Goal: Information Seeking & Learning: Compare options

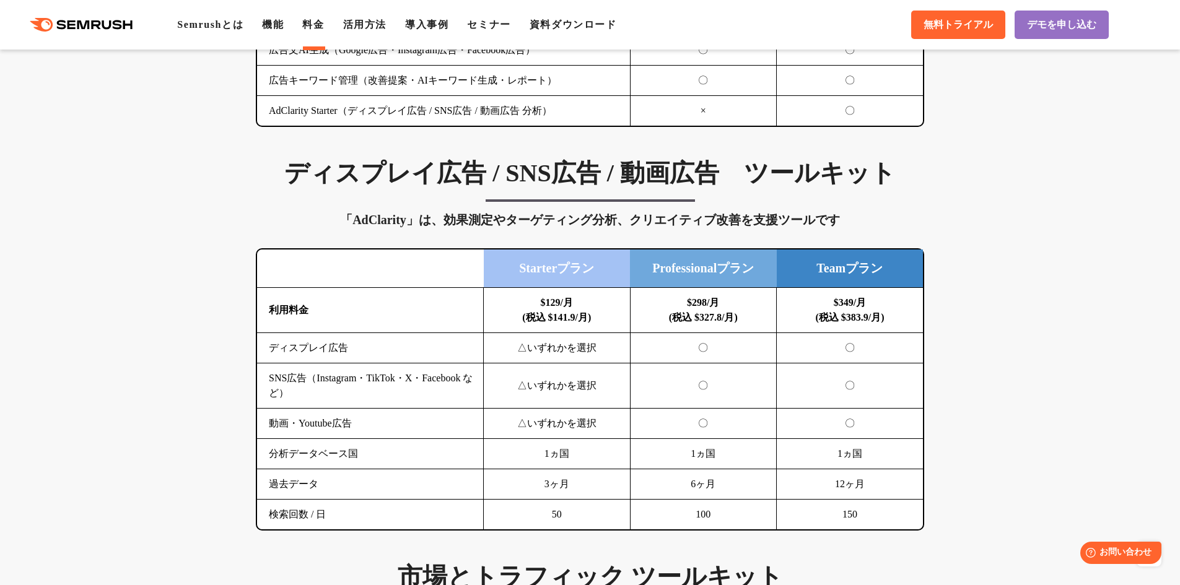
scroll to position [1548, 0]
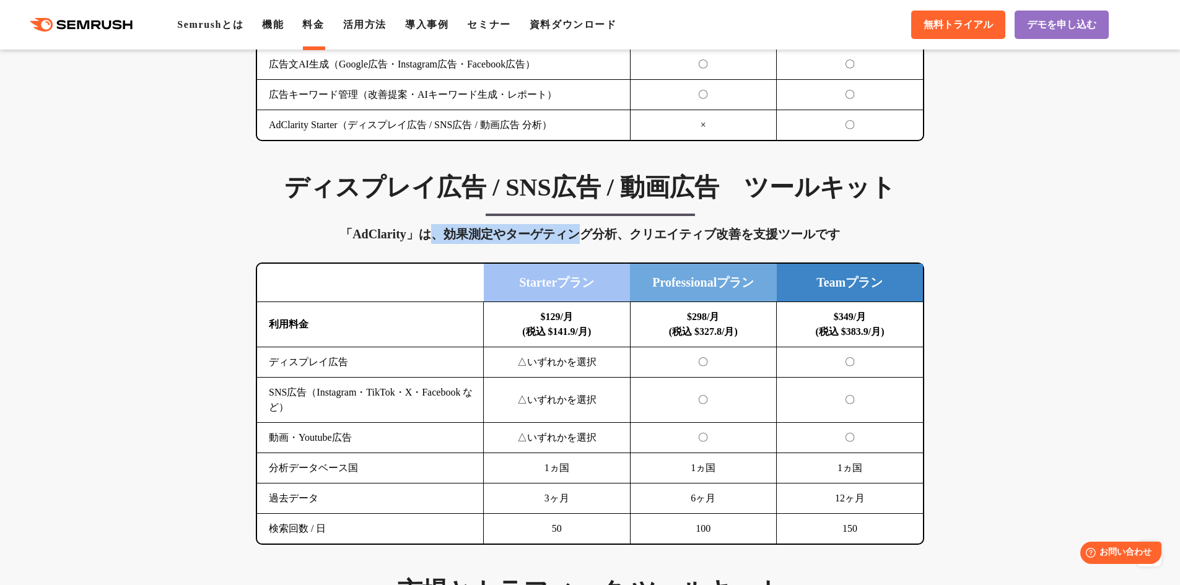
drag, startPoint x: 429, startPoint y: 235, endPoint x: 592, endPoint y: 234, distance: 163.5
click at [590, 234] on div "「AdClarity」は、効果測定やターゲティング分析、クリエイティブ改善を支援ツールです" at bounding box center [590, 234] width 668 height 20
click at [593, 234] on div "「AdClarity」は、効果測定やターゲティング分析、クリエイティブ改善を支援ツールです" at bounding box center [590, 234] width 668 height 20
drag, startPoint x: 669, startPoint y: 330, endPoint x: 721, endPoint y: 329, distance: 52.0
click at [720, 328] on td "$298/月 (税込 $327.8/月)" at bounding box center [703, 324] width 147 height 45
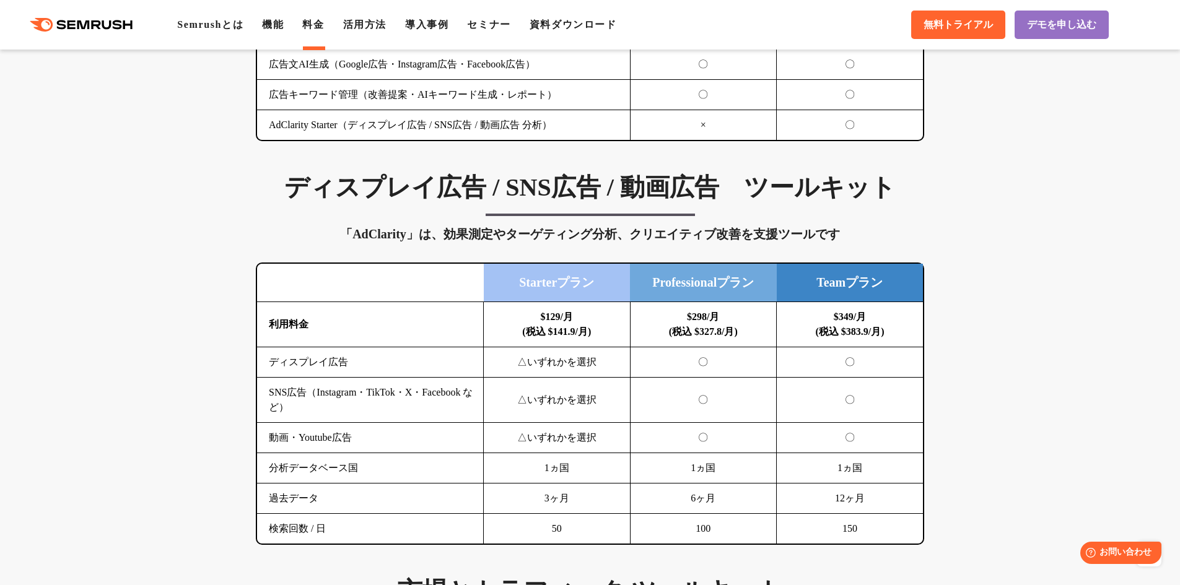
click at [725, 331] on b "$298/月 (税込 $327.8/月)" at bounding box center [703, 323] width 69 height 25
click at [375, 239] on div "「AdClarity」は、効果測定やターゲティング分析、クリエイティブ改善を支援ツールです" at bounding box center [590, 234] width 668 height 20
click at [445, 235] on div "「AdClarity」は、効果測定やターゲティング分析、クリエイティブ改善を支援ツールです" at bounding box center [590, 234] width 668 height 20
click at [387, 237] on div "「AdClarity」は、効果測定やターゲティング分析、クリエイティブ改善を支援ツールです" at bounding box center [590, 234] width 668 height 20
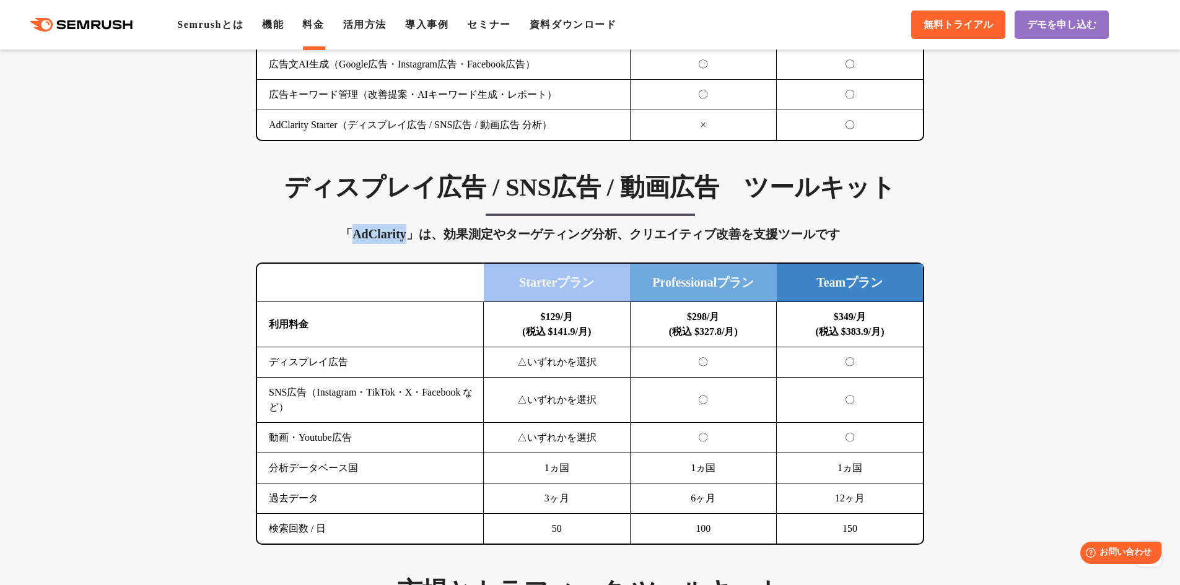
click at [387, 237] on div "「AdClarity」は、効果測定やターゲティング分析、クリエイティブ改善を支援ツールです" at bounding box center [590, 234] width 668 height 20
click at [435, 231] on div "「AdClarity」は、効果測定やターゲティング分析、クリエイティブ改善を支援ツールです" at bounding box center [590, 234] width 668 height 20
click at [450, 233] on div "「AdClarity」は、効果測定やターゲティング分析、クリエイティブ改善を支援ツールです" at bounding box center [590, 234] width 668 height 20
drag, startPoint x: 686, startPoint y: 319, endPoint x: 719, endPoint y: 317, distance: 32.9
click at [719, 317] on b "$298/月 (税込 $327.8/月)" at bounding box center [703, 323] width 69 height 25
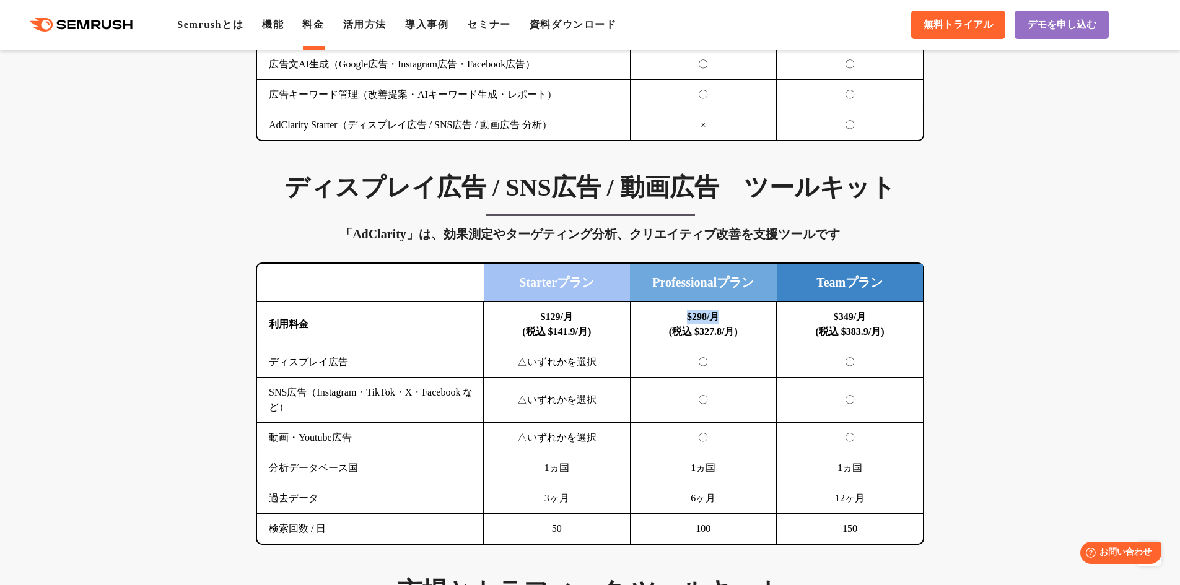
click at [713, 323] on b "$298/月 (税込 $327.8/月)" at bounding box center [703, 323] width 69 height 25
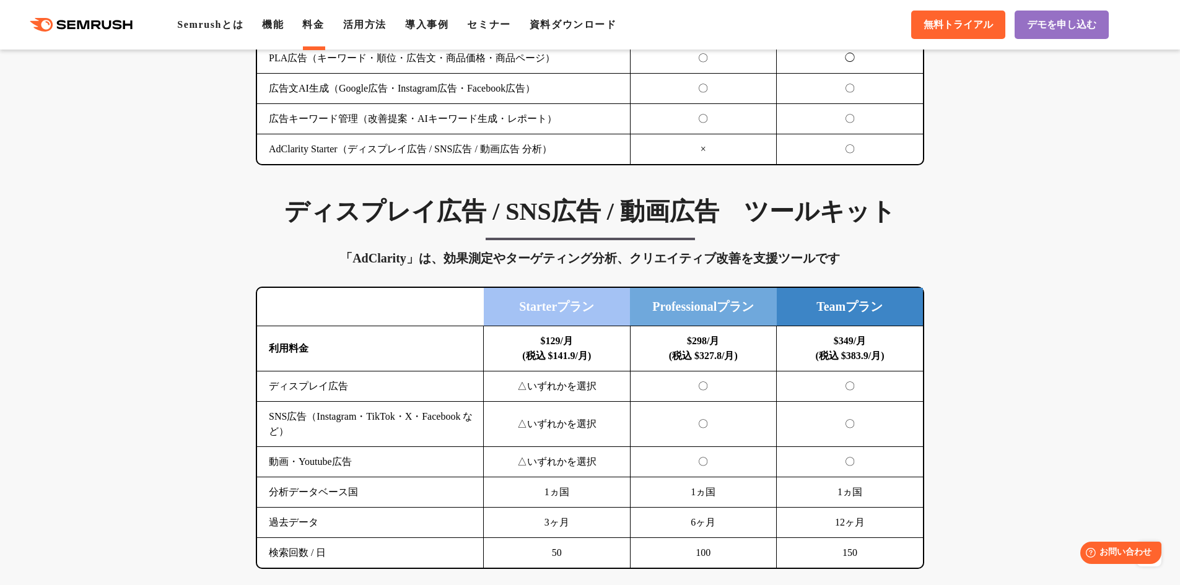
scroll to position [1486, 0]
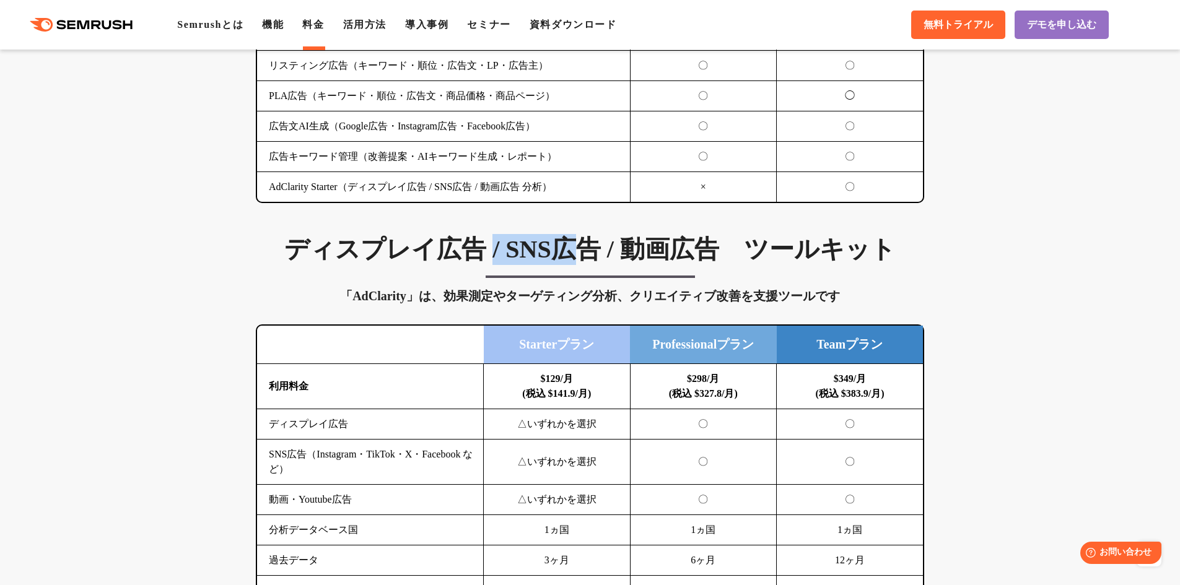
drag, startPoint x: 485, startPoint y: 243, endPoint x: 612, endPoint y: 261, distance: 128.9
click at [579, 248] on h3 "ディスプレイ広告 / SNS広告 / 動画広告　ツールキット" at bounding box center [590, 249] width 668 height 31
click at [614, 261] on h3 "ディスプレイ広告 / SNS広告 / 動画広告　ツールキット" at bounding box center [590, 249] width 668 height 31
drag, startPoint x: 495, startPoint y: 246, endPoint x: 653, endPoint y: 251, distance: 157.4
click at [633, 248] on h3 "ディスプレイ広告 / SNS広告 / 動画広告　ツールキット" at bounding box center [590, 249] width 668 height 31
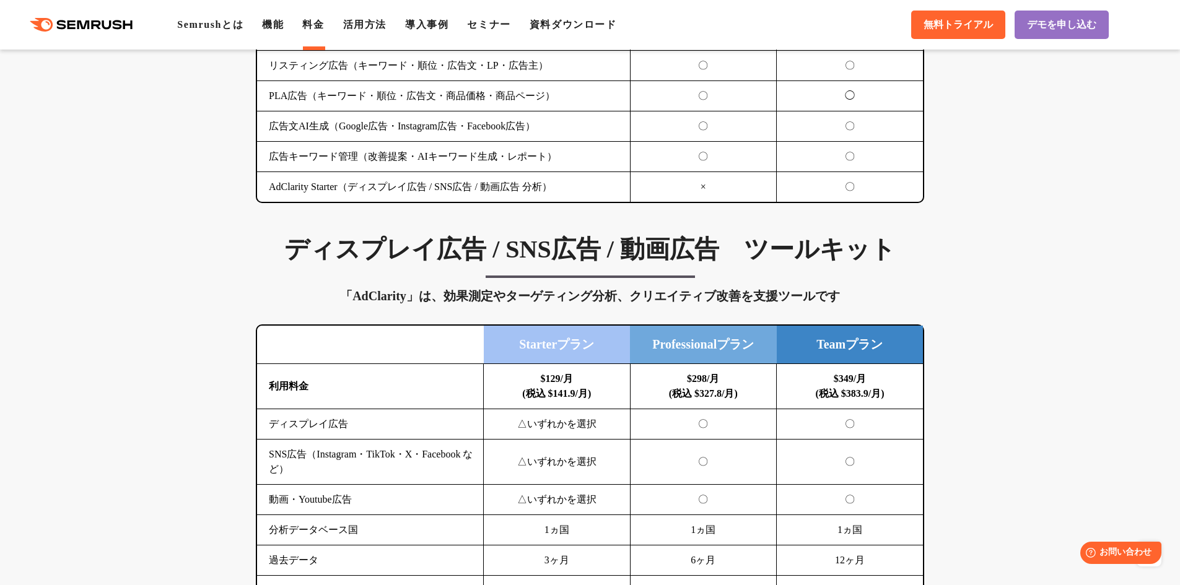
click at [658, 253] on h3 "ディスプレイ広告 / SNS広告 / 動画広告　ツールキット" at bounding box center [590, 249] width 668 height 31
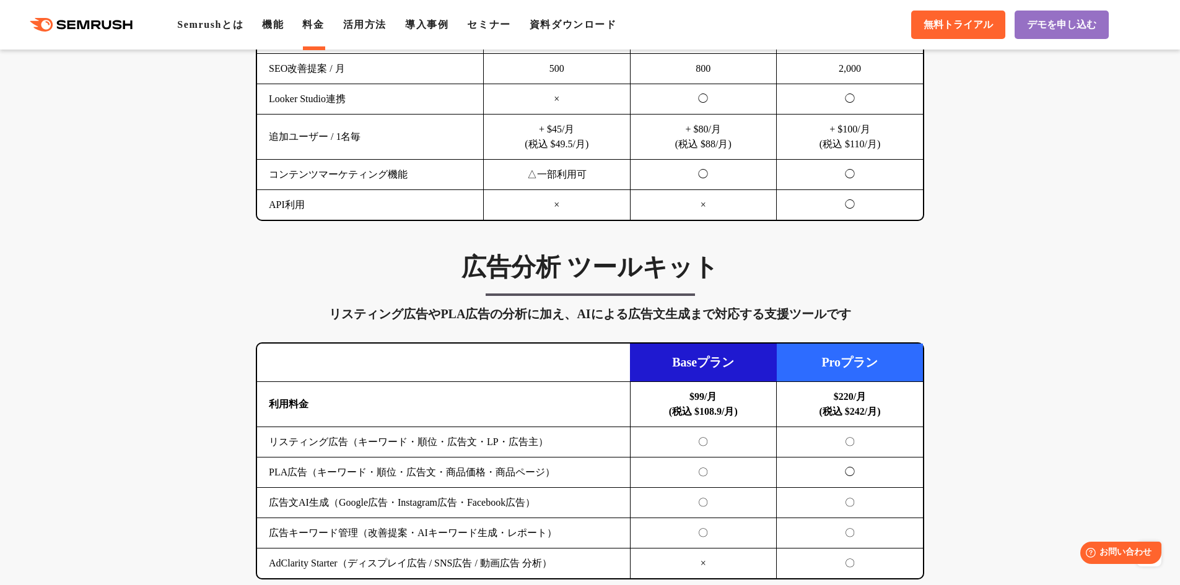
scroll to position [1115, 0]
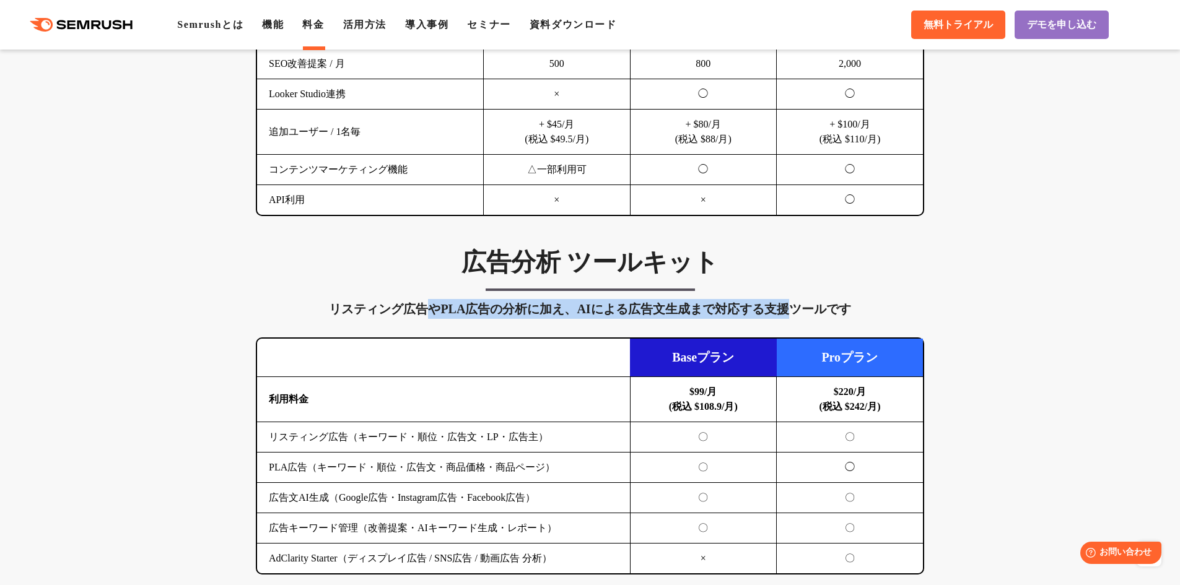
drag, startPoint x: 430, startPoint y: 295, endPoint x: 796, endPoint y: 294, distance: 366.0
click at [796, 294] on div "広告分析 ツールキット リスティング広告やPLA広告の分析に加え、AIによる広告文生成まで対応する支援ツールです 横にスワイプしてください Baseプラン P…" at bounding box center [589, 411] width 693 height 328
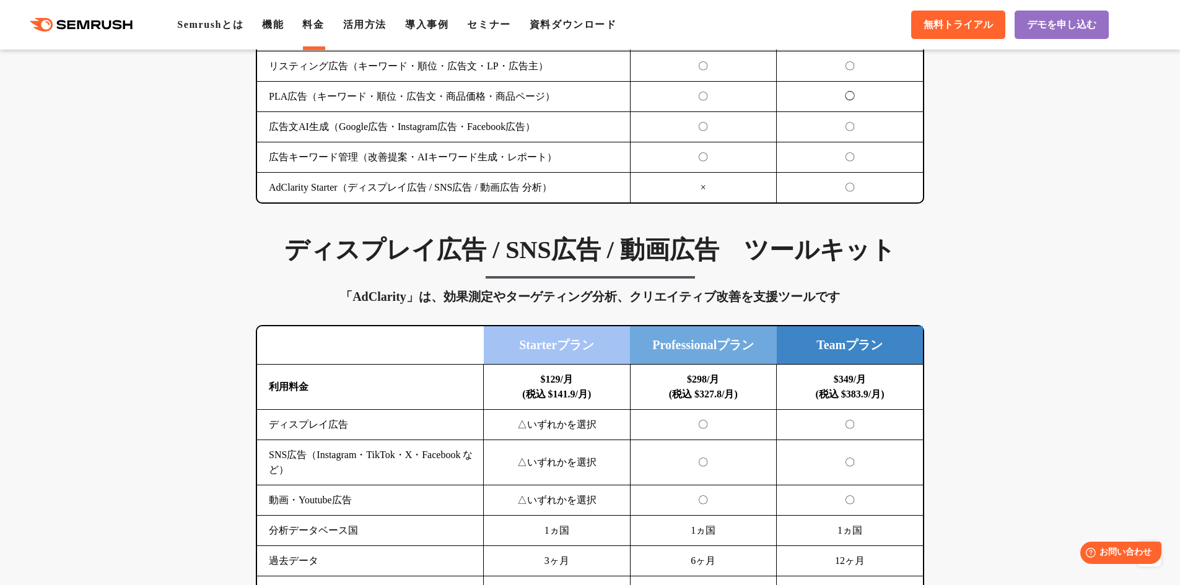
scroll to position [1486, 0]
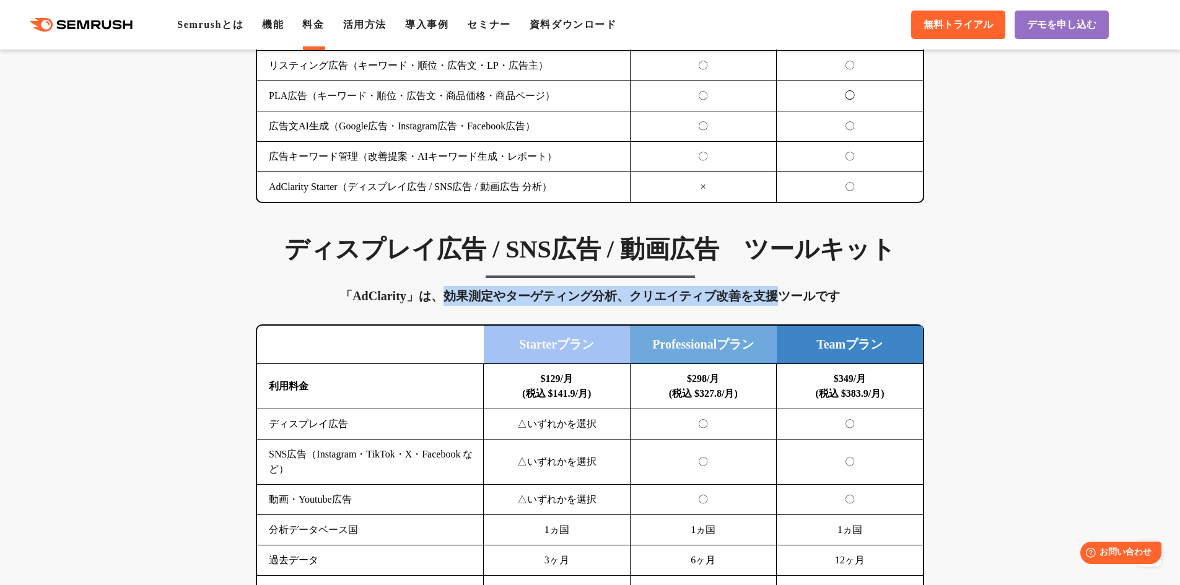
drag, startPoint x: 450, startPoint y: 303, endPoint x: 783, endPoint y: 299, distance: 333.8
click at [783, 299] on div "「AdClarity」は、効果測定やターゲティング分析、クリエイティブ改善を支援ツールです" at bounding box center [590, 296] width 668 height 20
click at [784, 297] on div "「AdClarity」は、効果測定やターゲティング分析、クリエイティブ改善を支援ツールです" at bounding box center [590, 296] width 668 height 20
drag, startPoint x: 451, startPoint y: 297, endPoint x: 740, endPoint y: 302, distance: 288.6
click at [740, 302] on div "「AdClarity」は、効果測定やターゲティング分析、クリエイティブ改善を支援ツールです" at bounding box center [590, 296] width 668 height 20
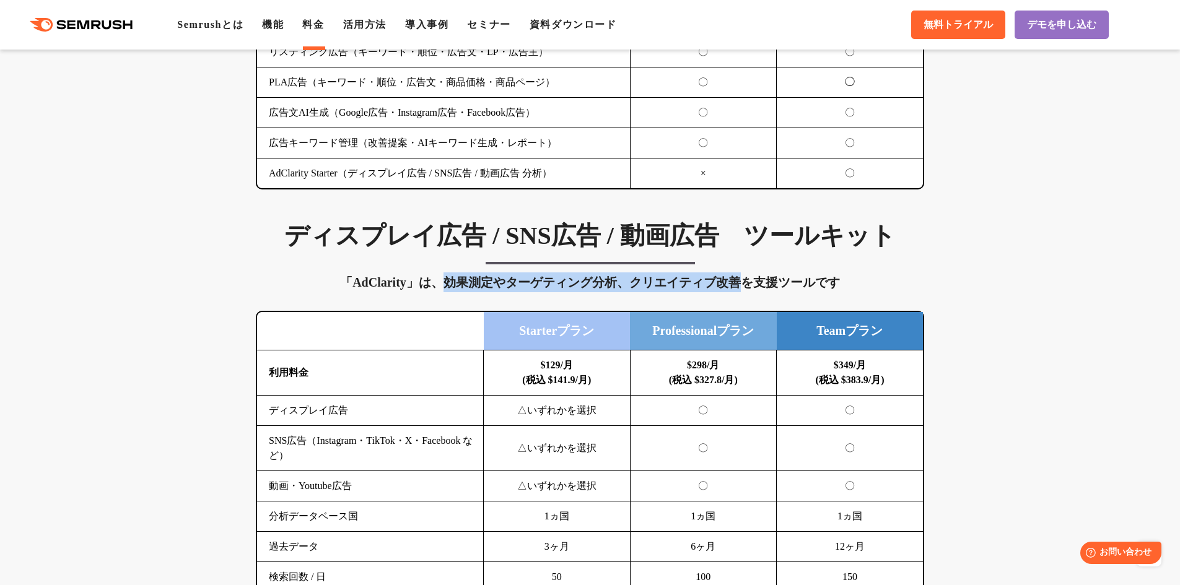
scroll to position [1610, 0]
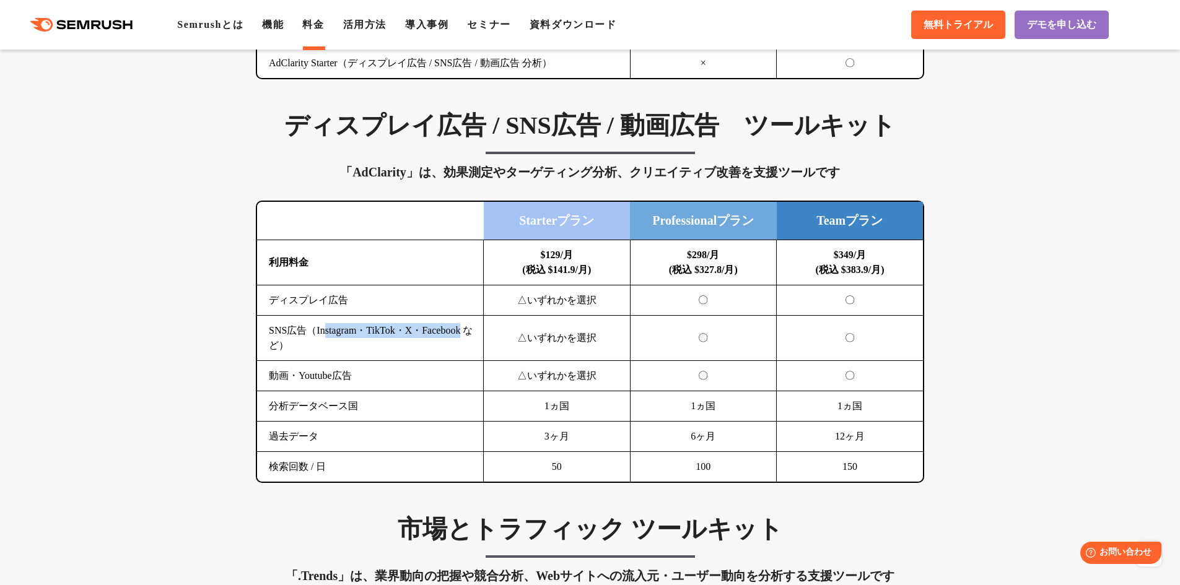
drag, startPoint x: 325, startPoint y: 329, endPoint x: 584, endPoint y: 342, distance: 259.2
click at [487, 324] on tr "SNS広告（Instagram・TikTok・X・Facebook など） △いずれかを選択 〇 〇" at bounding box center [590, 338] width 666 height 45
click at [594, 344] on td "△いずれかを選択" at bounding box center [557, 338] width 147 height 45
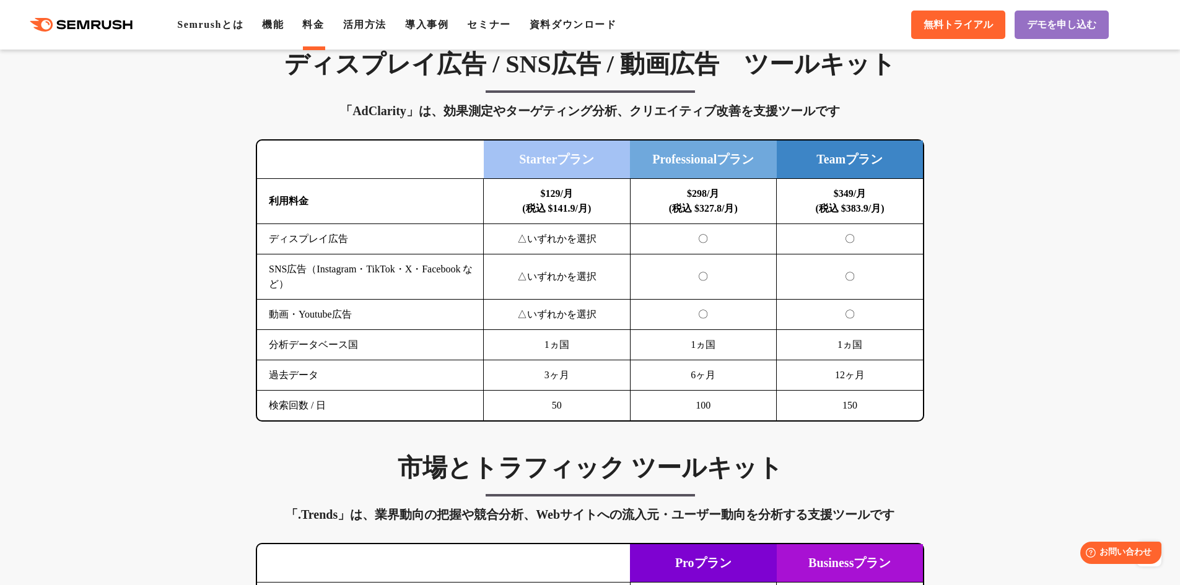
scroll to position [1672, 0]
drag, startPoint x: 683, startPoint y: 272, endPoint x: 706, endPoint y: 277, distance: 23.4
click at [706, 276] on td "〇" at bounding box center [703, 276] width 147 height 45
click at [707, 292] on td "〇" at bounding box center [703, 276] width 147 height 45
drag, startPoint x: 689, startPoint y: 322, endPoint x: 703, endPoint y: 323, distance: 13.6
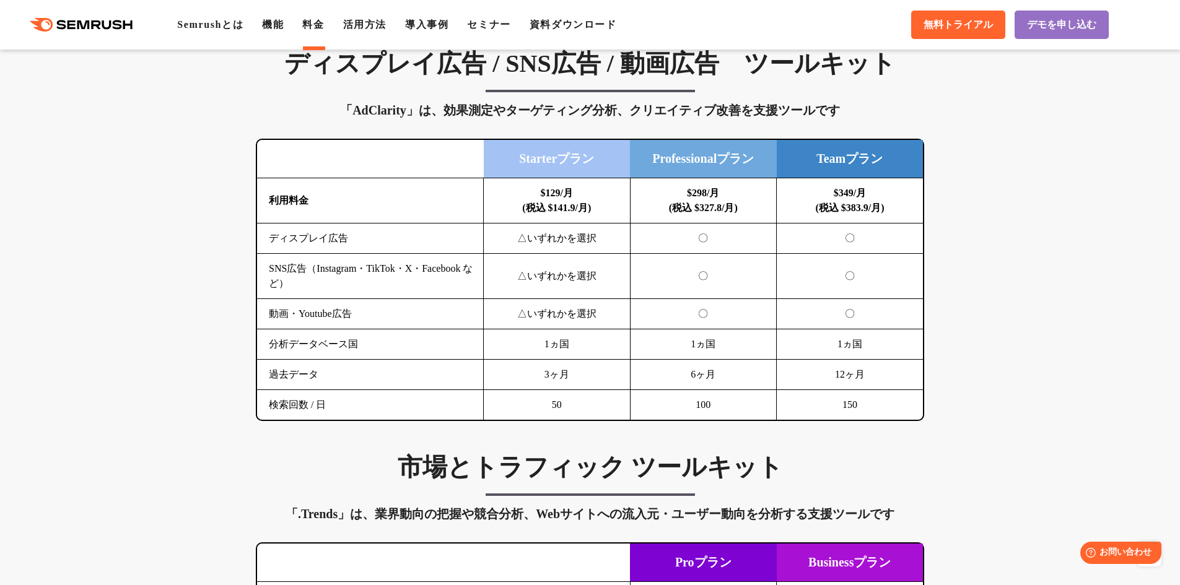
click at [698, 322] on td "〇" at bounding box center [703, 314] width 147 height 30
drag, startPoint x: 700, startPoint y: 336, endPoint x: 715, endPoint y: 344, distance: 17.2
click at [714, 342] on td "1ヵ国" at bounding box center [703, 344] width 147 height 30
click at [700, 372] on td "6ヶ月" at bounding box center [703, 375] width 147 height 30
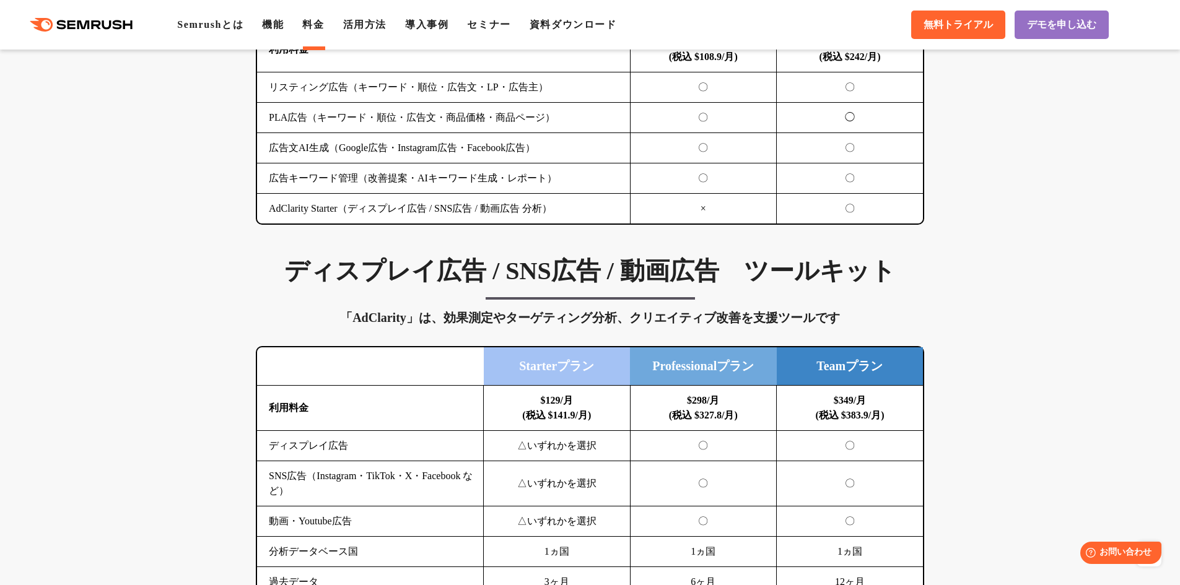
scroll to position [1486, 0]
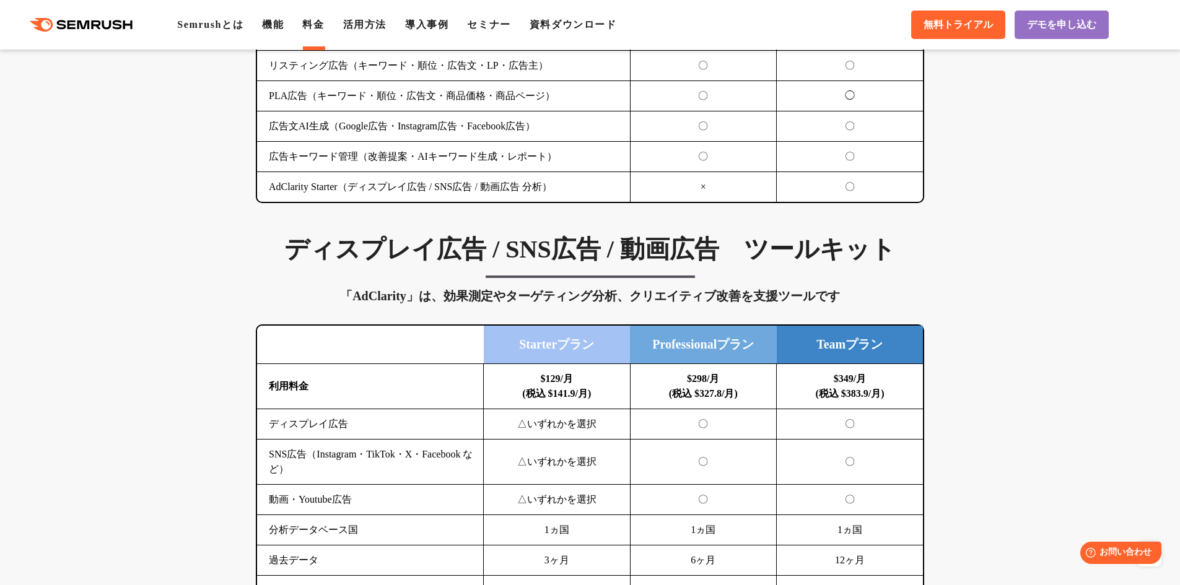
click at [378, 290] on div "「AdClarity」は、効果測定やターゲティング分析、クリエイティブ改善を支援ツールです" at bounding box center [590, 296] width 668 height 20
click at [378, 289] on div "「AdClarity」は、効果測定やターゲティング分析、クリエイティブ改善を支援ツールです" at bounding box center [590, 296] width 668 height 20
drag, startPoint x: 352, startPoint y: 295, endPoint x: 411, endPoint y: 301, distance: 59.1
click at [411, 301] on div "「AdClarity」は、効果測定やターゲティング分析、クリエイティブ改善を支援ツールです" at bounding box center [590, 296] width 668 height 20
copy div "AdClarity"
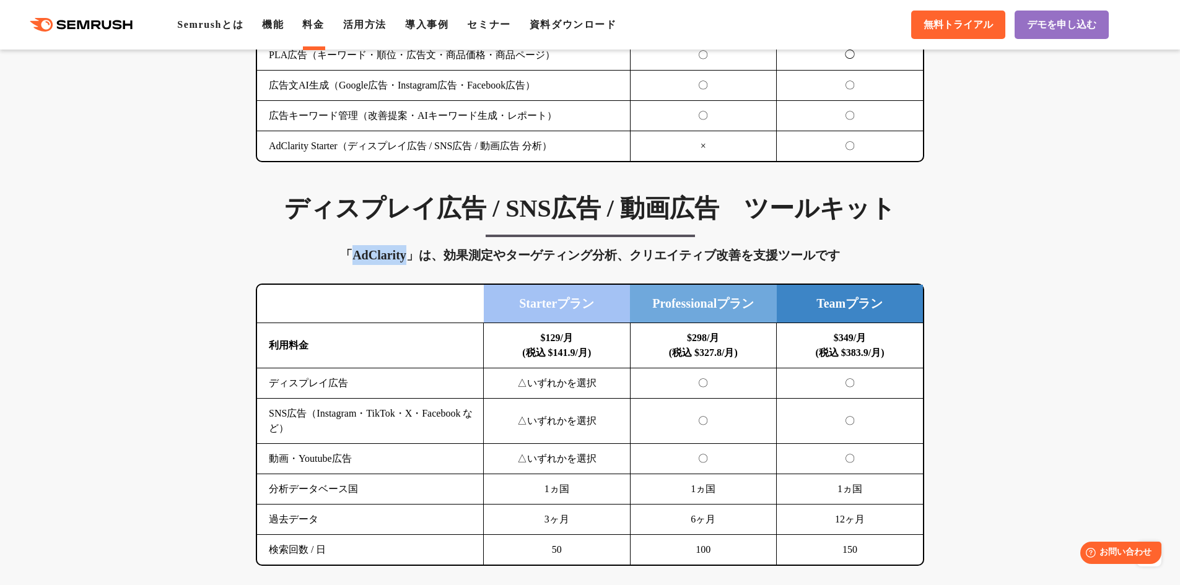
scroll to position [1548, 0]
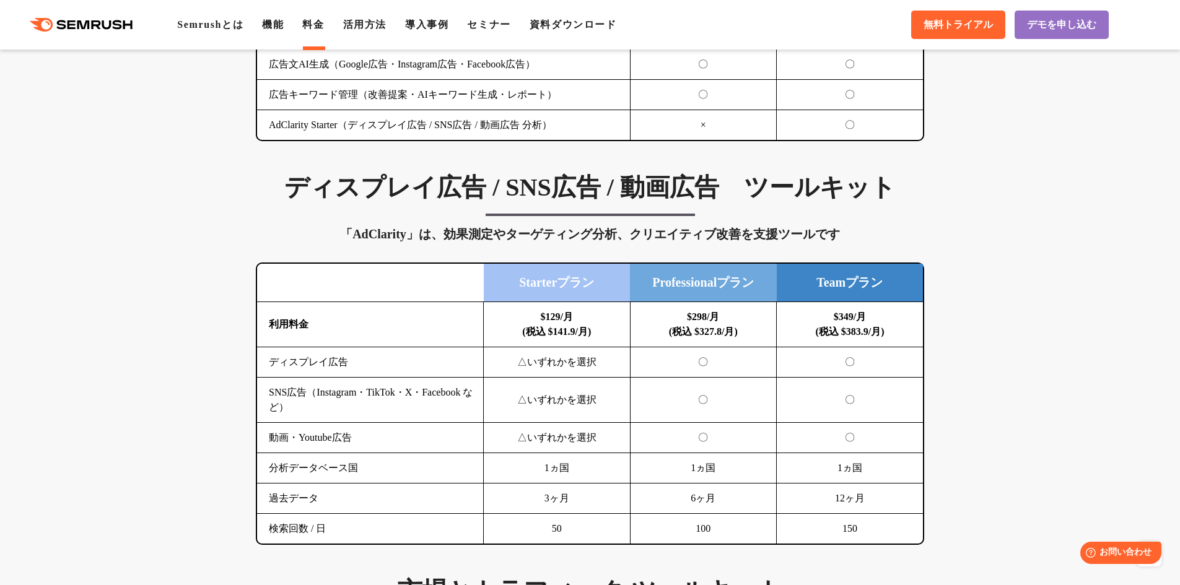
drag, startPoint x: 512, startPoint y: 279, endPoint x: 614, endPoint y: 293, distance: 102.5
click at [516, 279] on td "Starterプラン" at bounding box center [557, 283] width 147 height 38
drag, startPoint x: 675, startPoint y: 320, endPoint x: 714, endPoint y: 327, distance: 39.6
click at [708, 326] on td "$298/月 (税込 $327.8/月)" at bounding box center [703, 324] width 147 height 45
click at [719, 328] on b "$298/月 (税込 $327.8/月)" at bounding box center [703, 323] width 69 height 25
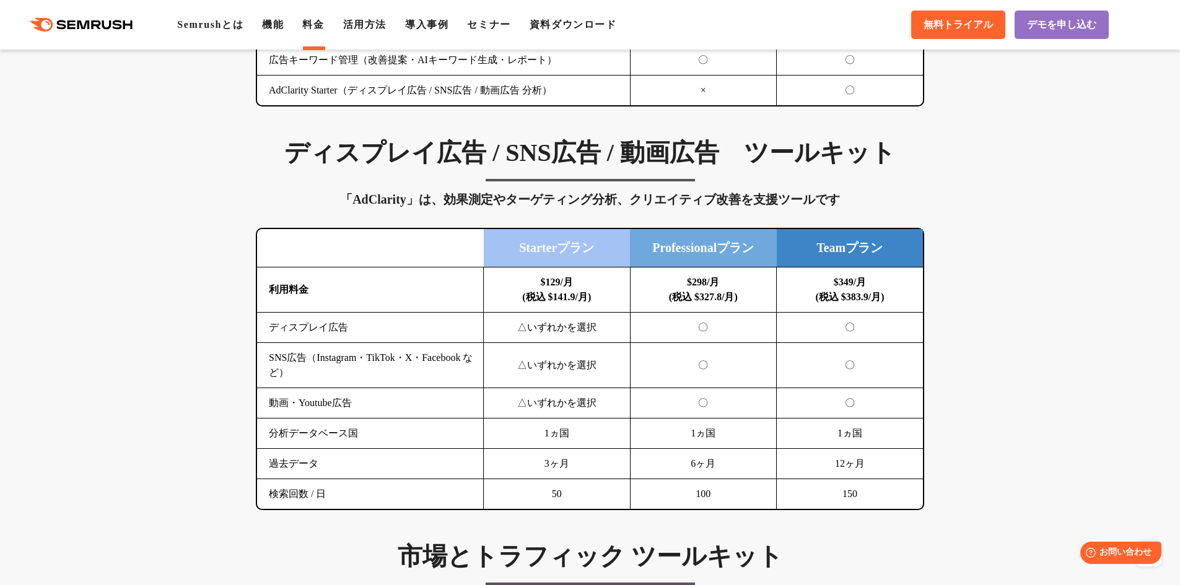
scroll to position [1610, 0]
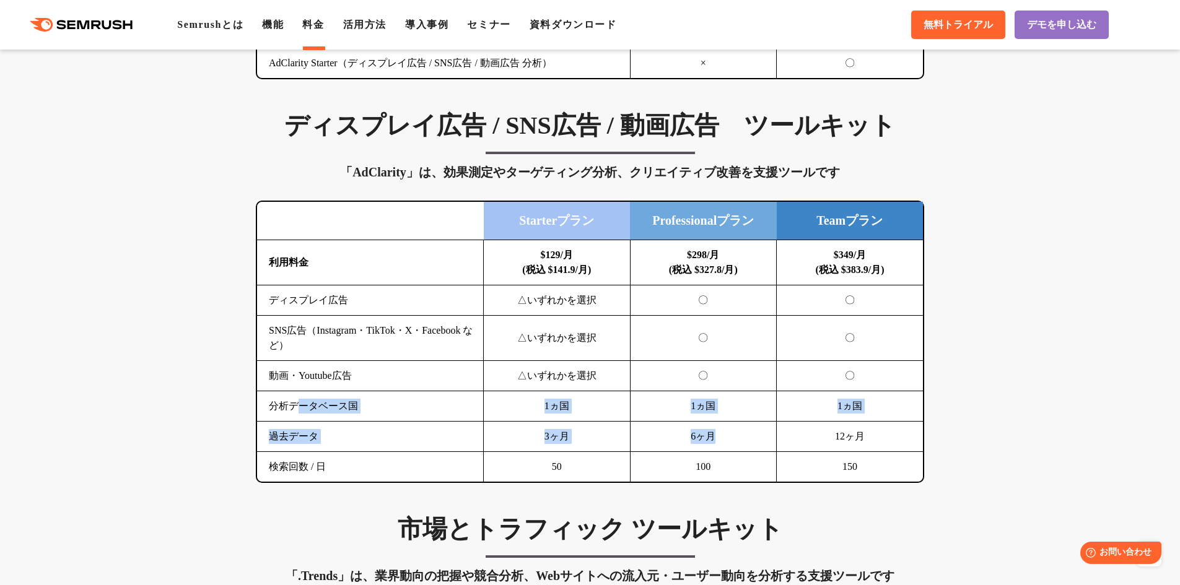
drag, startPoint x: 301, startPoint y: 412, endPoint x: 717, endPoint y: 433, distance: 416.7
click at [711, 430] on tbody "利用料金 $129/月 (税込 $141.9/月) $298/月 (税込 $327.8/月) $349/月 (税込 $383.9/月) ディスプレイ広告 △い…" at bounding box center [590, 361] width 666 height 242
click at [721, 436] on td "6ヶ月" at bounding box center [703, 437] width 147 height 30
drag, startPoint x: 693, startPoint y: 434, endPoint x: 726, endPoint y: 432, distance: 33.5
click at [726, 432] on td "6ヶ月" at bounding box center [703, 437] width 147 height 30
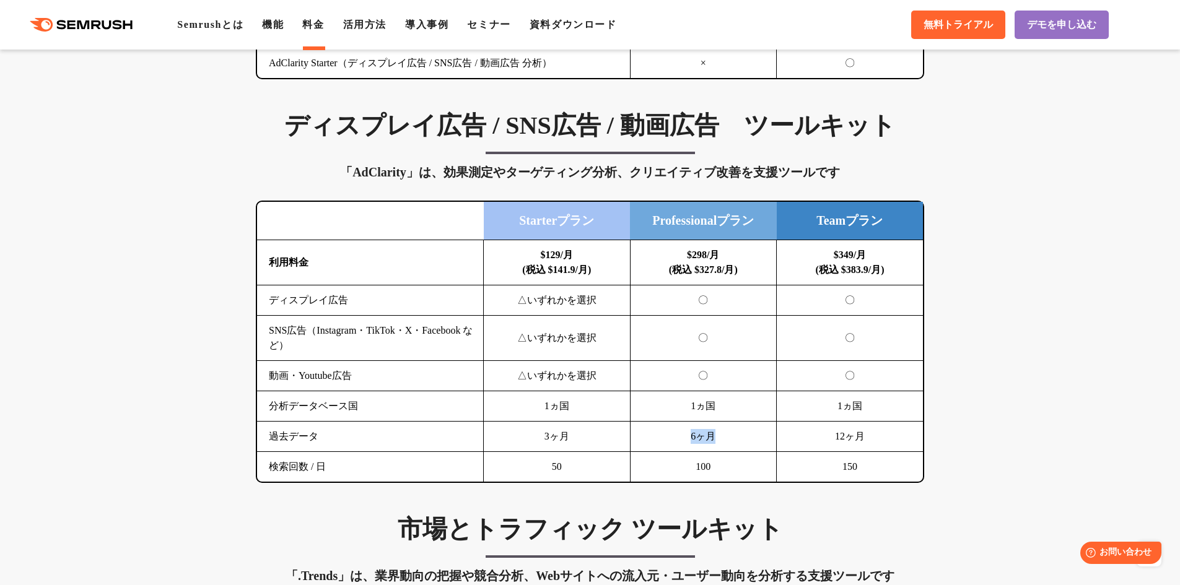
click at [725, 433] on td "6ヶ月" at bounding box center [703, 437] width 147 height 30
drag, startPoint x: 688, startPoint y: 440, endPoint x: 677, endPoint y: 438, distance: 11.2
click at [687, 439] on td "6ヶ月" at bounding box center [703, 437] width 147 height 30
click at [811, 437] on td "12ヶ月" at bounding box center [850, 437] width 147 height 30
drag, startPoint x: 827, startPoint y: 445, endPoint x: 876, endPoint y: 443, distance: 48.3
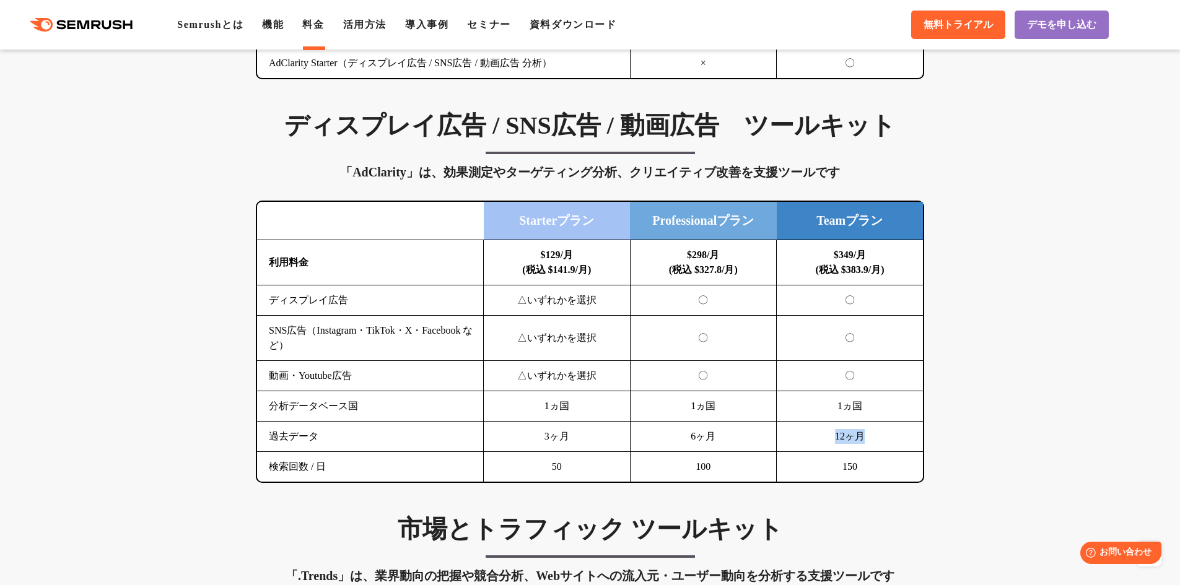
click at [874, 443] on td "12ヶ月" at bounding box center [850, 437] width 147 height 30
click at [877, 443] on td "12ヶ月" at bounding box center [850, 437] width 147 height 30
drag, startPoint x: 685, startPoint y: 269, endPoint x: 728, endPoint y: 270, distance: 42.7
click at [715, 271] on td "$298/月 (税込 $327.8/月)" at bounding box center [703, 262] width 147 height 45
drag, startPoint x: 730, startPoint y: 271, endPoint x: 738, endPoint y: 271, distance: 8.1
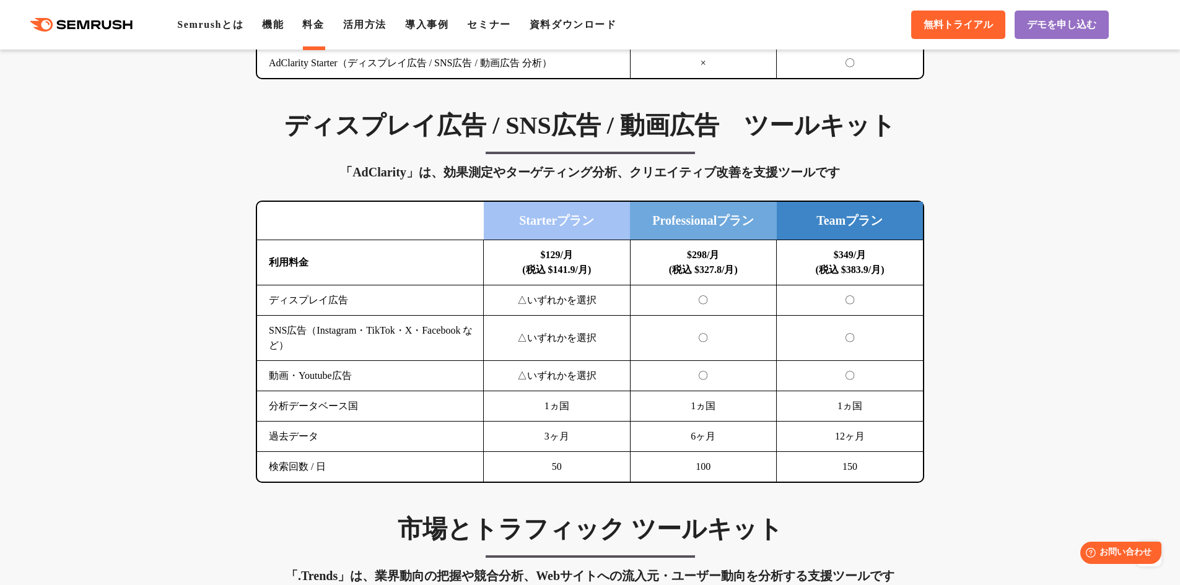
click at [731, 271] on b "$298/月 (税込 $327.8/月)" at bounding box center [703, 262] width 69 height 25
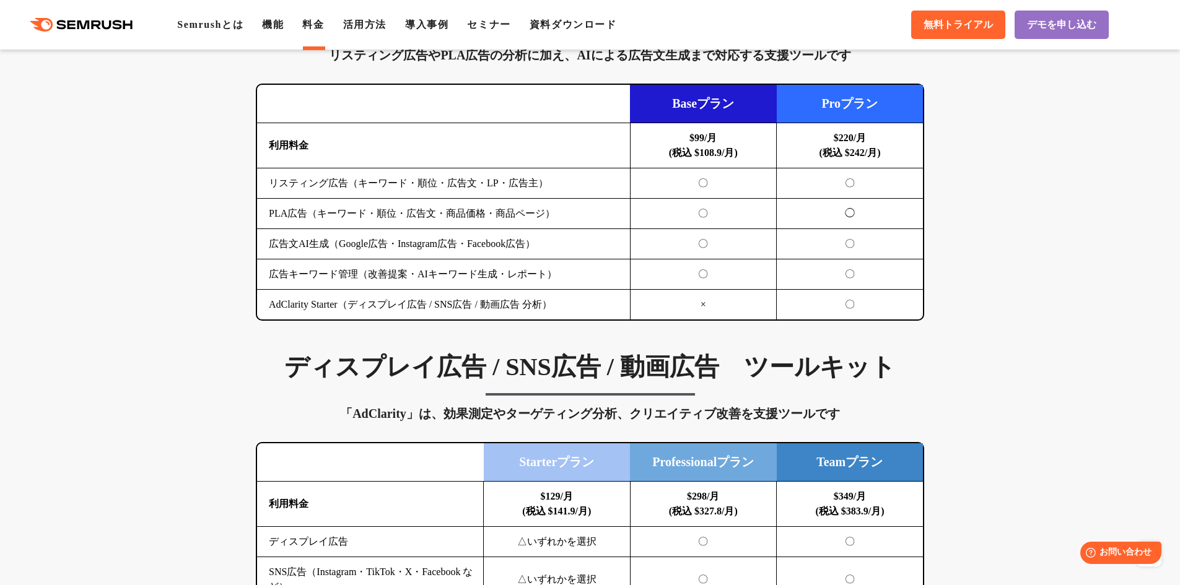
scroll to position [1423, 0]
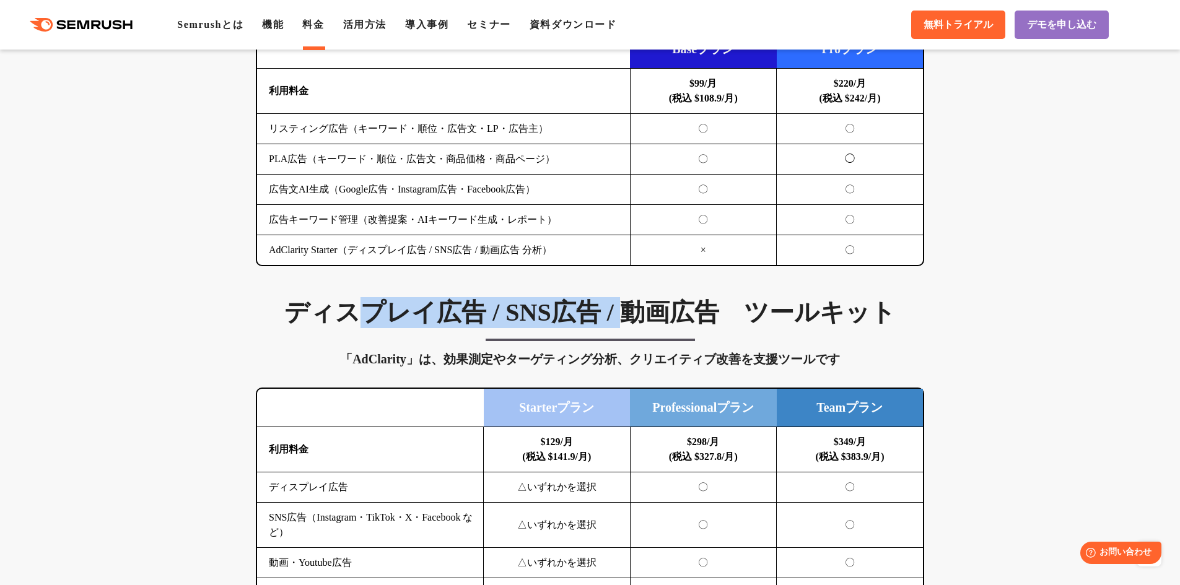
drag, startPoint x: 366, startPoint y: 308, endPoint x: 695, endPoint y: 315, distance: 329.5
click at [666, 308] on h3 "ディスプレイ広告 / SNS広告 / 動画広告　ツールキット" at bounding box center [590, 312] width 668 height 31
click at [696, 315] on h3 "ディスプレイ広告 / SNS広告 / 動画広告　ツールキット" at bounding box center [590, 312] width 668 height 31
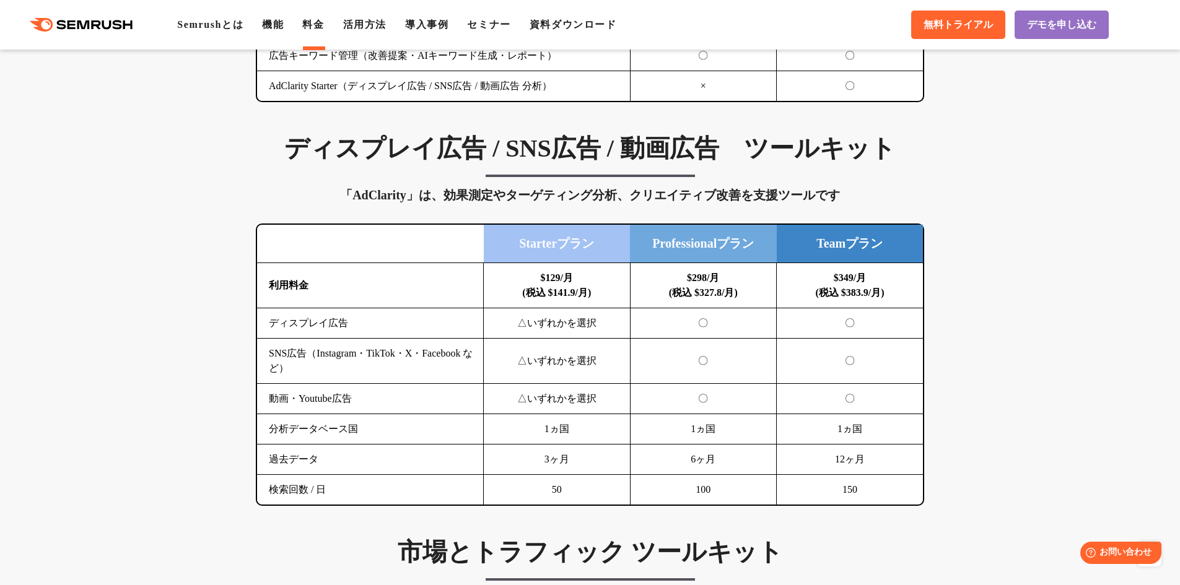
scroll to position [1609, 0]
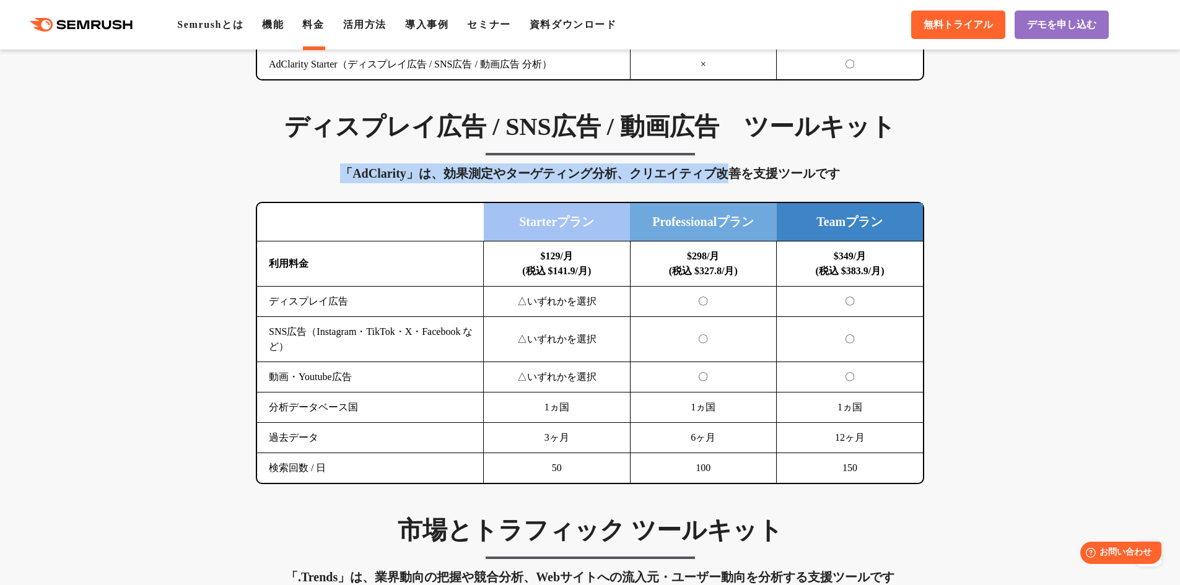
drag, startPoint x: 515, startPoint y: 154, endPoint x: 742, endPoint y: 156, distance: 227.3
click at [733, 153] on div "ディスプレイ広告 / SNS広告 / 動画広告　ツールキット 「AdClarity」は、効果測定やターゲティング分析、クリエイティブ改善を支援ツールです 横に…" at bounding box center [589, 297] width 693 height 373
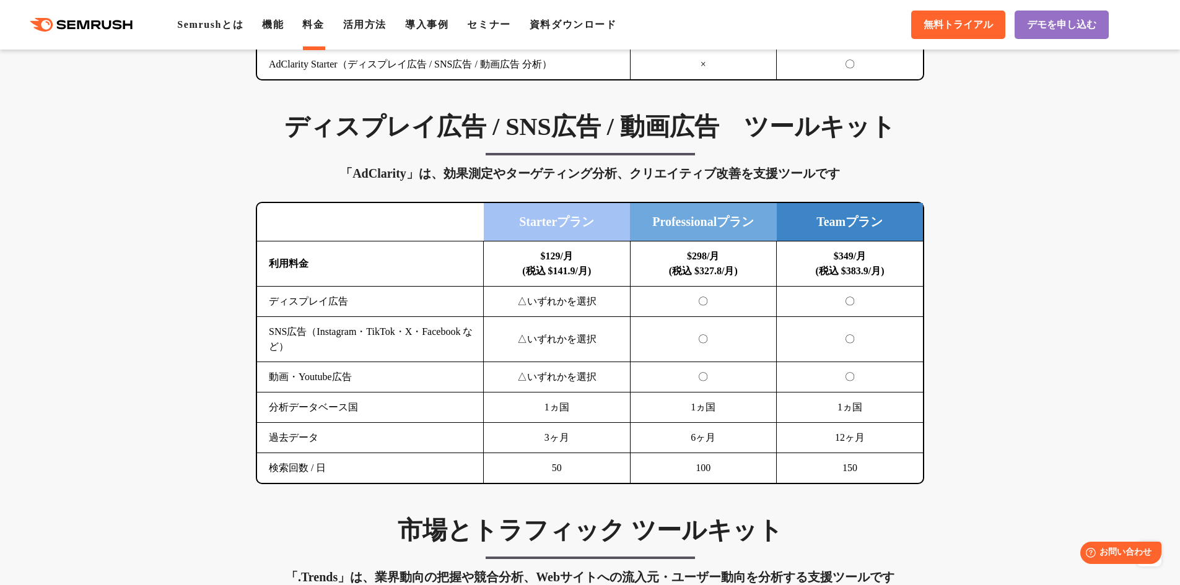
click at [742, 156] on div "ディスプレイ広告 / SNS広告 / 動画広告　ツールキット 「AdClarity」は、効果測定やターゲティング分析、クリエイティブ改善を支援ツールです 横に…" at bounding box center [589, 297] width 693 height 373
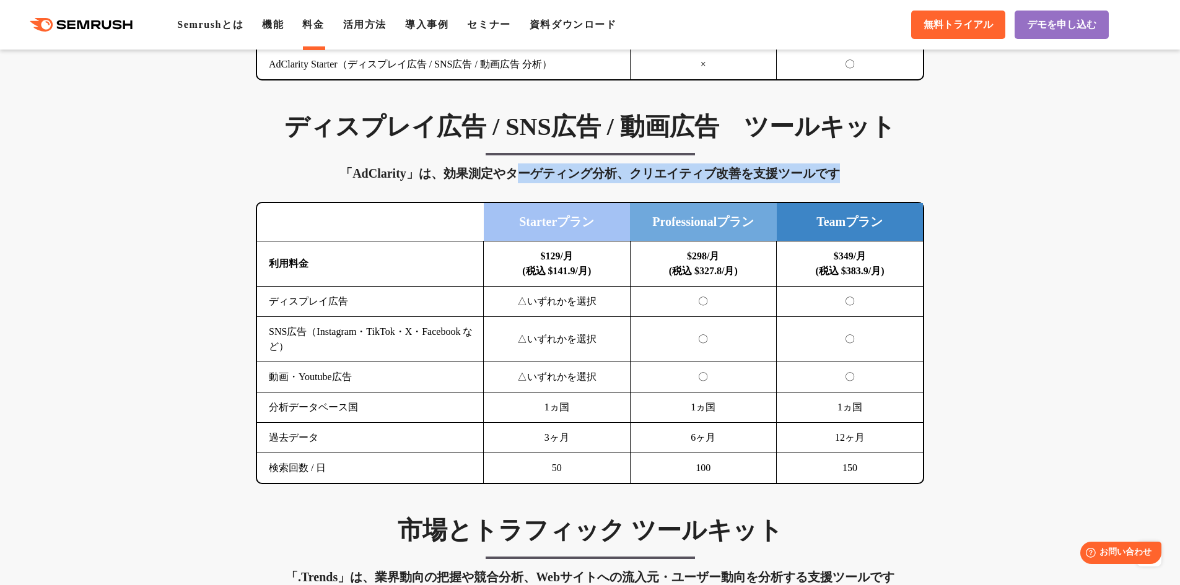
drag, startPoint x: 521, startPoint y: 164, endPoint x: 732, endPoint y: 187, distance: 211.8
click at [732, 187] on div "ディスプレイ広告 / SNS広告 / 動画広告　ツールキット 「AdClarity」は、効果測定やターゲティング分析、クリエイティブ改善を支援ツールです 横に…" at bounding box center [589, 297] width 693 height 373
click at [741, 191] on div "ディスプレイ広告 / SNS広告 / 動画広告　ツールキット 「AdClarity」は、効果測定やターゲティング分析、クリエイティブ改善を支援ツールです 横に…" at bounding box center [589, 297] width 693 height 373
click at [699, 183] on div "「AdClarity」は、効果測定やターゲティング分析、クリエイティブ改善を支援ツールです" at bounding box center [590, 173] width 668 height 20
drag, startPoint x: 684, startPoint y: 176, endPoint x: 764, endPoint y: 175, distance: 80.5
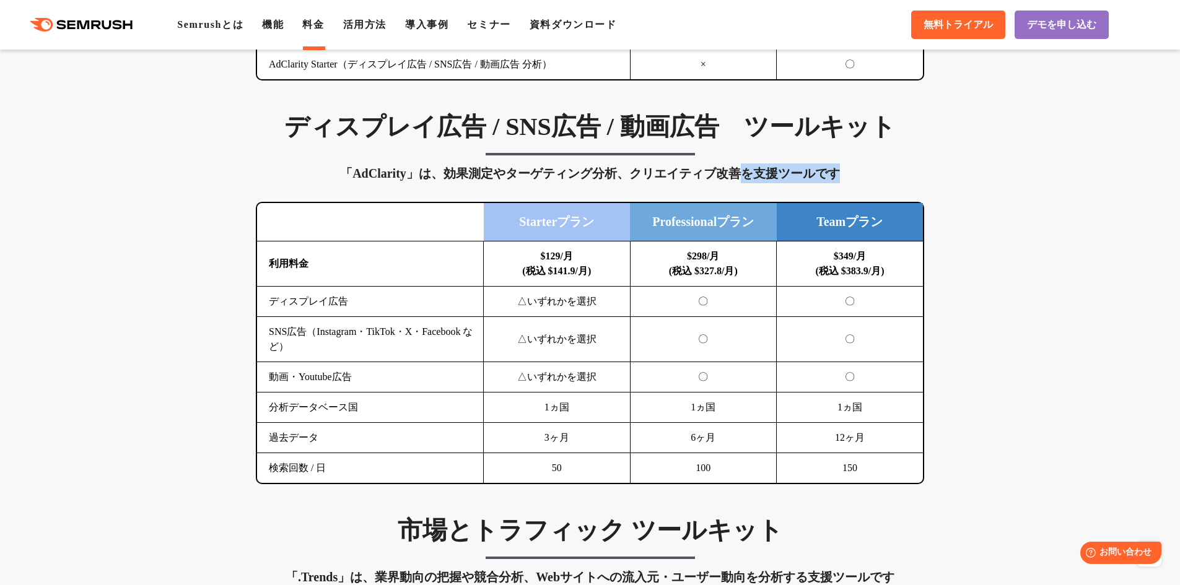
click at [755, 172] on div "ディスプレイ広告 / SNS広告 / 動画広告　ツールキット 「AdClarity」は、効果測定やターゲティング分析、クリエイティブ改善を支援ツールです 横に…" at bounding box center [589, 297] width 693 height 373
click at [767, 175] on div "「AdClarity」は、効果測定やターゲティング分析、クリエイティブ改善を支援ツールです" at bounding box center [590, 173] width 668 height 20
click at [773, 172] on div "「AdClarity」は、効果測定やターゲティング分析、クリエイティブ改善を支援ツールです" at bounding box center [590, 173] width 668 height 20
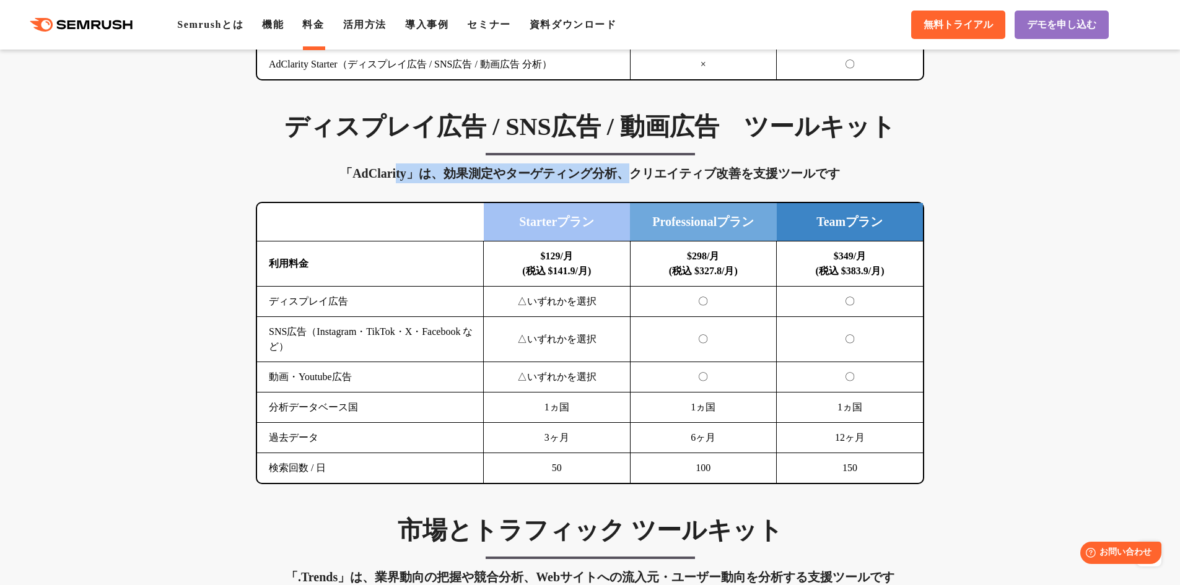
drag, startPoint x: 394, startPoint y: 178, endPoint x: 630, endPoint y: 170, distance: 236.1
click at [626, 169] on div "「AdClarity」は、効果測定やターゲティング分析、クリエイティブ改善を支援ツールです" at bounding box center [590, 173] width 668 height 20
click at [630, 170] on div "「AdClarity」は、効果測定やターゲティング分析、クリエイティブ改善を支援ツールです" at bounding box center [590, 173] width 668 height 20
drag, startPoint x: 677, startPoint y: 170, endPoint x: 781, endPoint y: 173, distance: 104.1
click at [757, 172] on div "「AdClarity」は、効果測定やターゲティング分析、クリエイティブ改善を支援ツールです" at bounding box center [590, 173] width 668 height 20
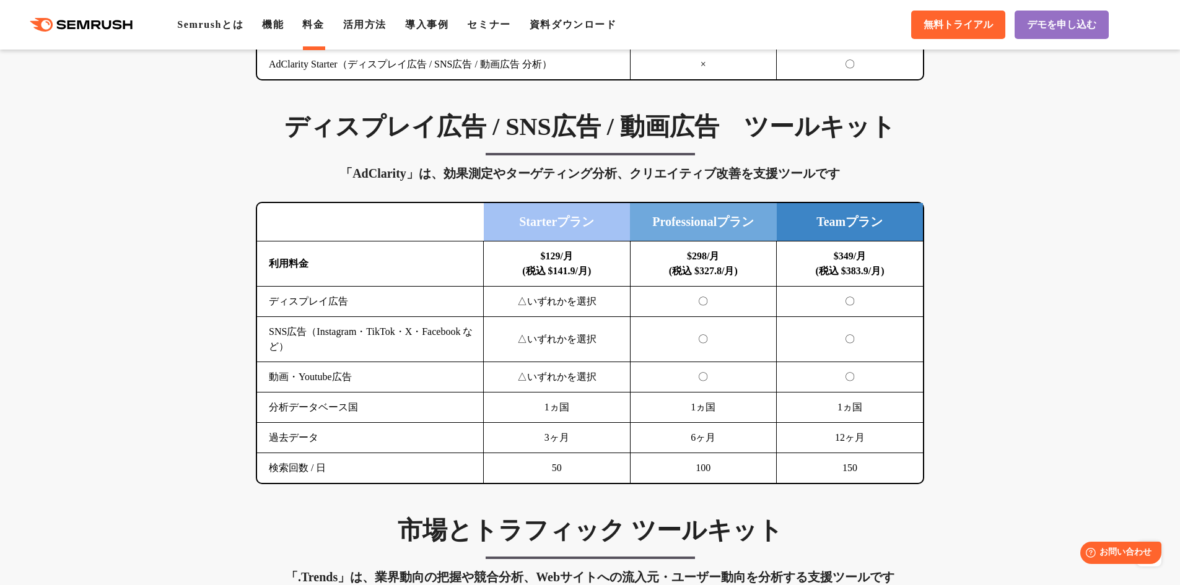
click at [781, 173] on div "「AdClarity」は、効果測定やターゲティング分析、クリエイティブ改善を支援ツールです" at bounding box center [590, 173] width 668 height 20
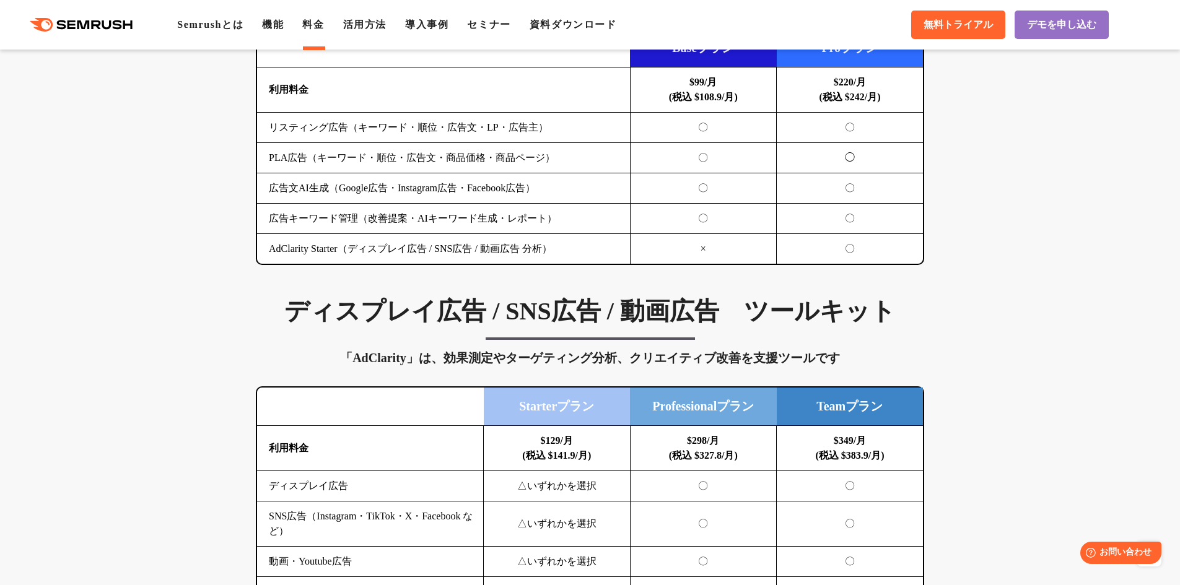
scroll to position [1423, 0]
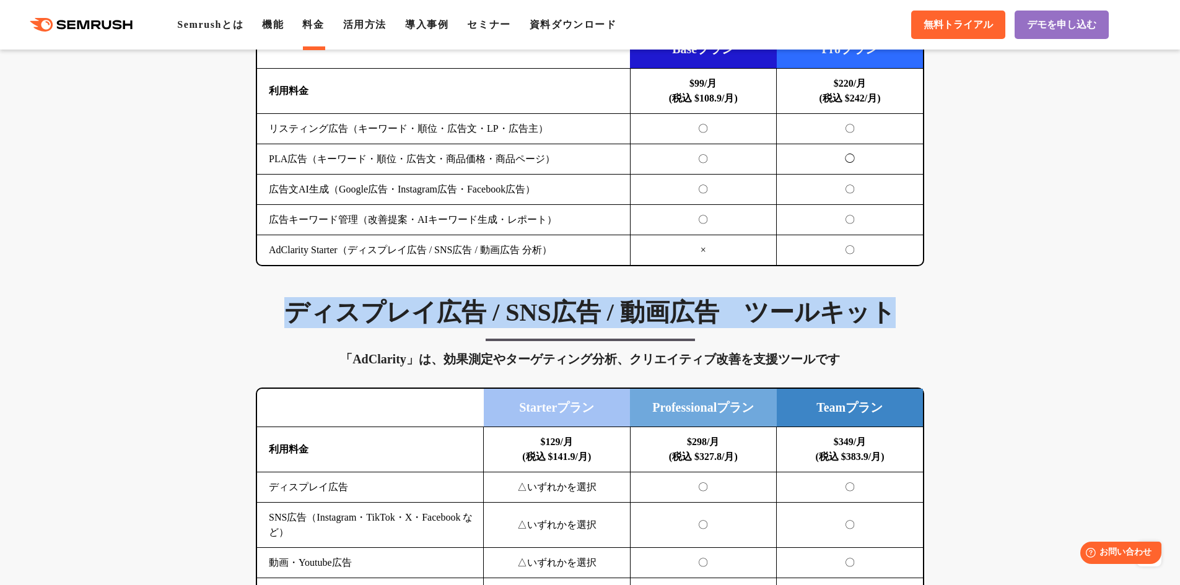
drag, startPoint x: 295, startPoint y: 315, endPoint x: 894, endPoint y: 328, distance: 599.5
click at [894, 328] on h3 "ディスプレイ広告 / SNS広告 / 動画広告　ツールキット" at bounding box center [590, 312] width 668 height 31
click at [874, 320] on h3 "ディスプレイ広告 / SNS広告 / 動画広告　ツールキット" at bounding box center [590, 312] width 668 height 31
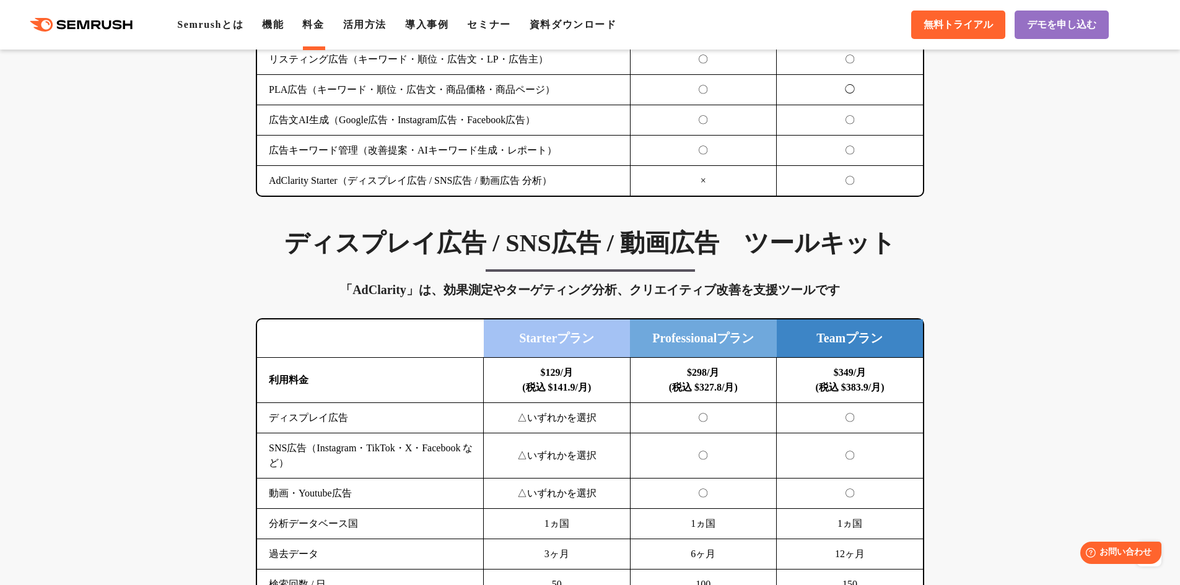
scroll to position [1485, 0]
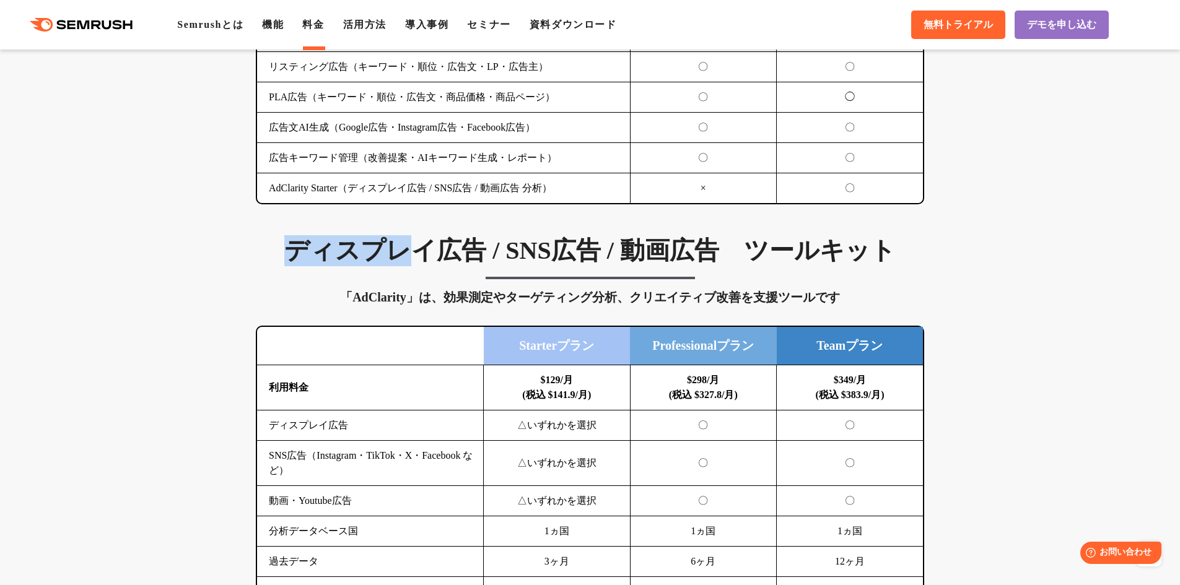
drag, startPoint x: 287, startPoint y: 263, endPoint x: 432, endPoint y: 296, distance: 148.7
click at [407, 258] on h3 "ディスプレイ広告 / SNS広告 / 動画広告　ツールキット" at bounding box center [590, 250] width 668 height 31
click at [410, 304] on div "「AdClarity」は、効果測定やターゲティング分析、クリエイティブ改善を支援ツールです" at bounding box center [590, 297] width 668 height 20
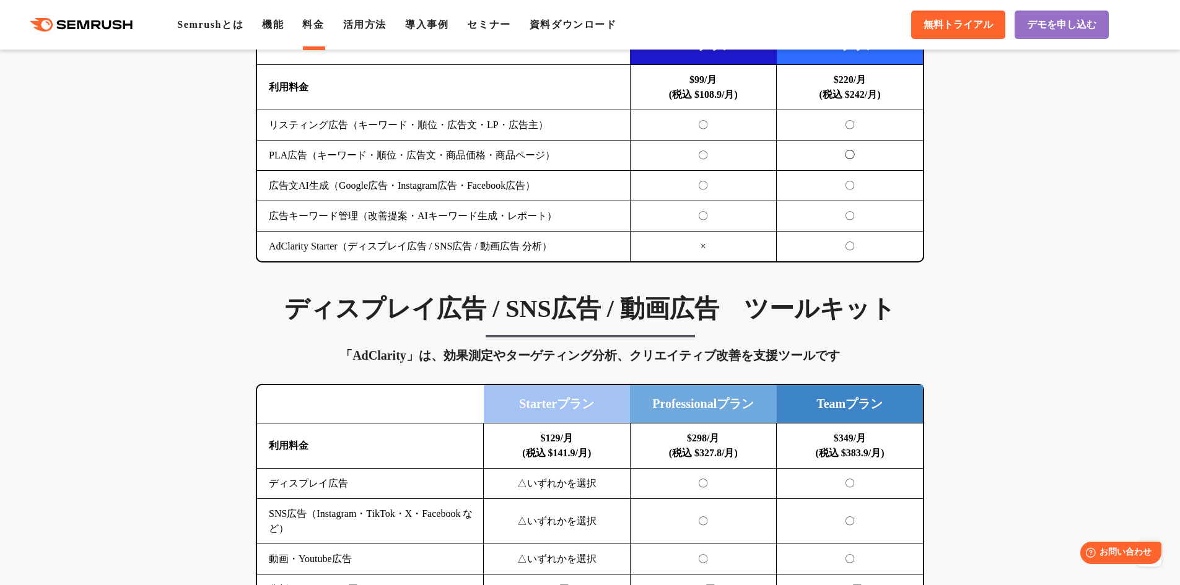
scroll to position [1547, 0]
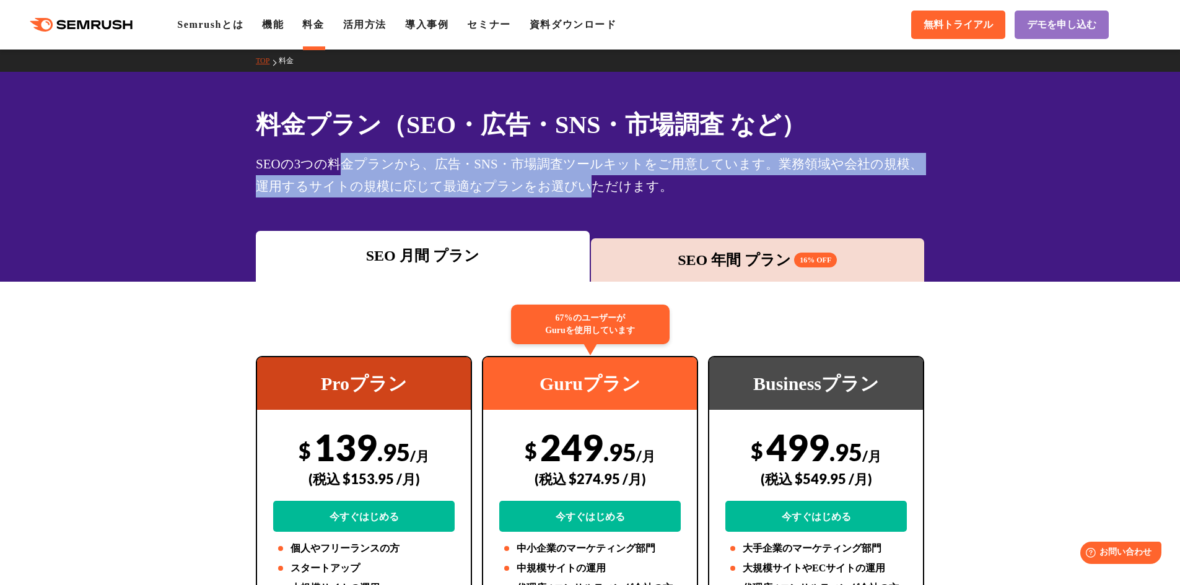
drag, startPoint x: 346, startPoint y: 162, endPoint x: 570, endPoint y: 180, distance: 225.5
click at [570, 180] on div "SEOの3つの料金プランから、広告・SNS・市場調査ツールキットをご用意しています。業務領域や会社の規模、運用するサイトの規模に応じて最適なプランをお選びいた…" at bounding box center [590, 175] width 668 height 45
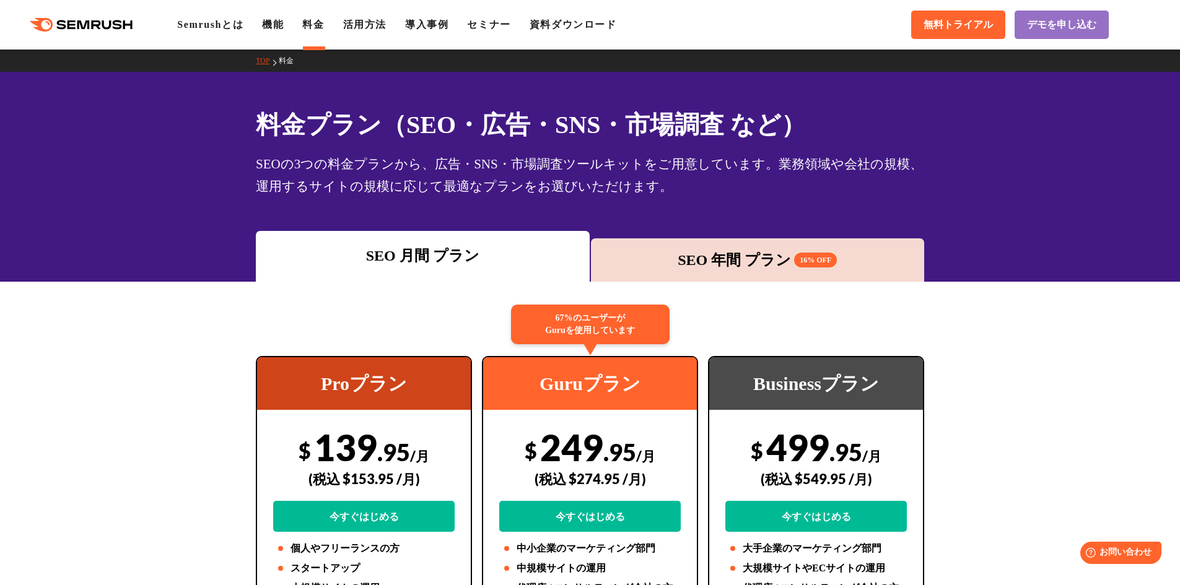
click at [576, 185] on div "SEOの3つの料金プランから、広告・SNS・市場調査ツールキットをご用意しています。業務領域や会社の規模、運用するサイトの規模に応じて最適なプランをお選びいた…" at bounding box center [590, 175] width 668 height 45
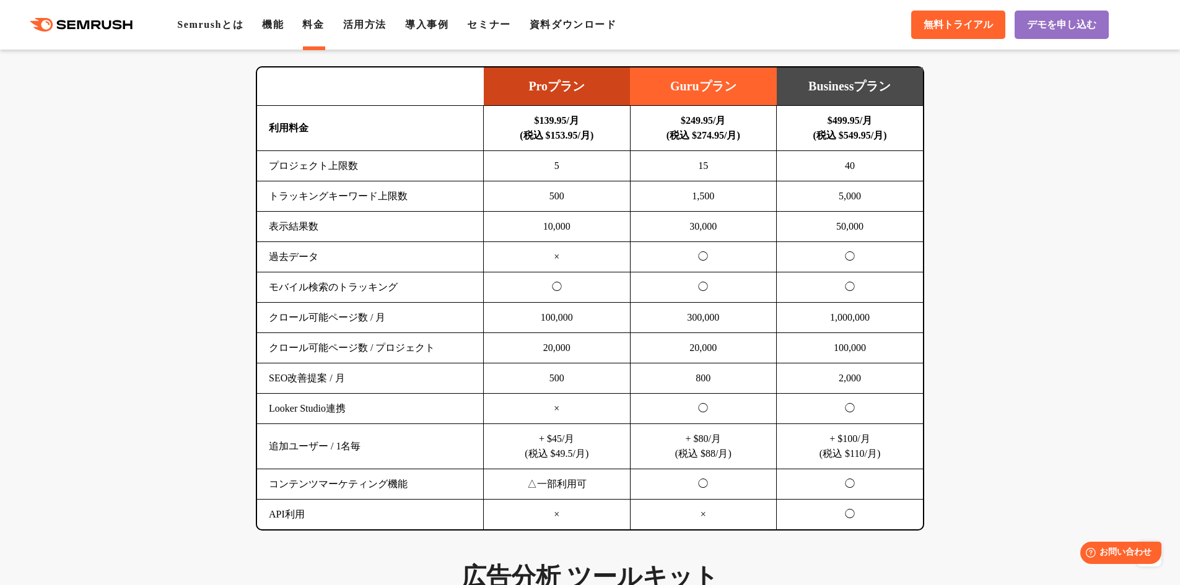
scroll to position [867, 0]
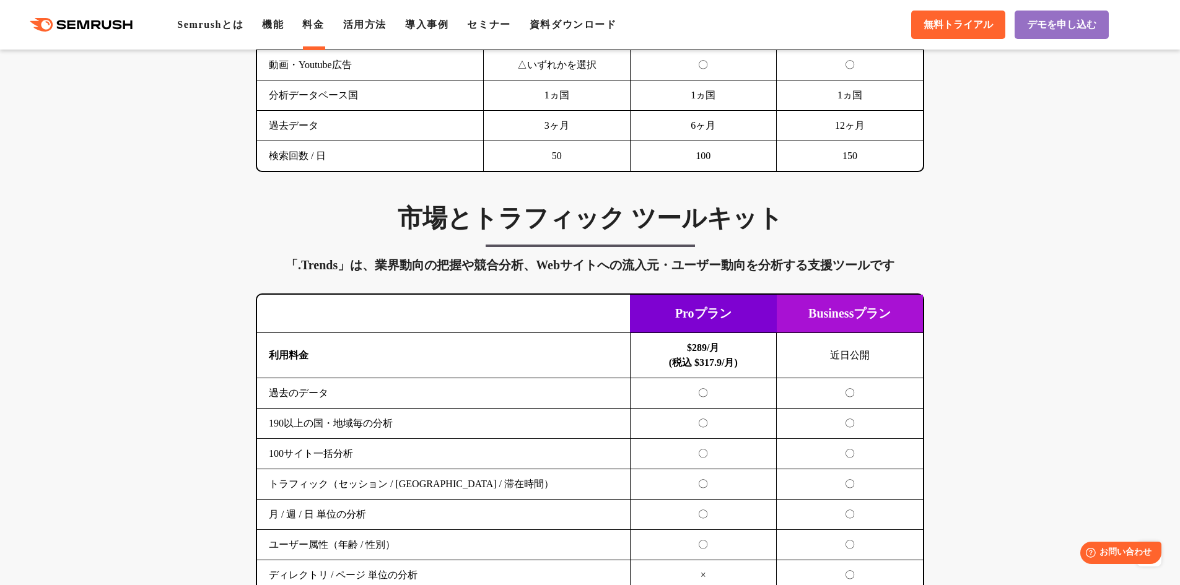
scroll to position [1796, 0]
